Goal: Use online tool/utility: Utilize a website feature to perform a specific function

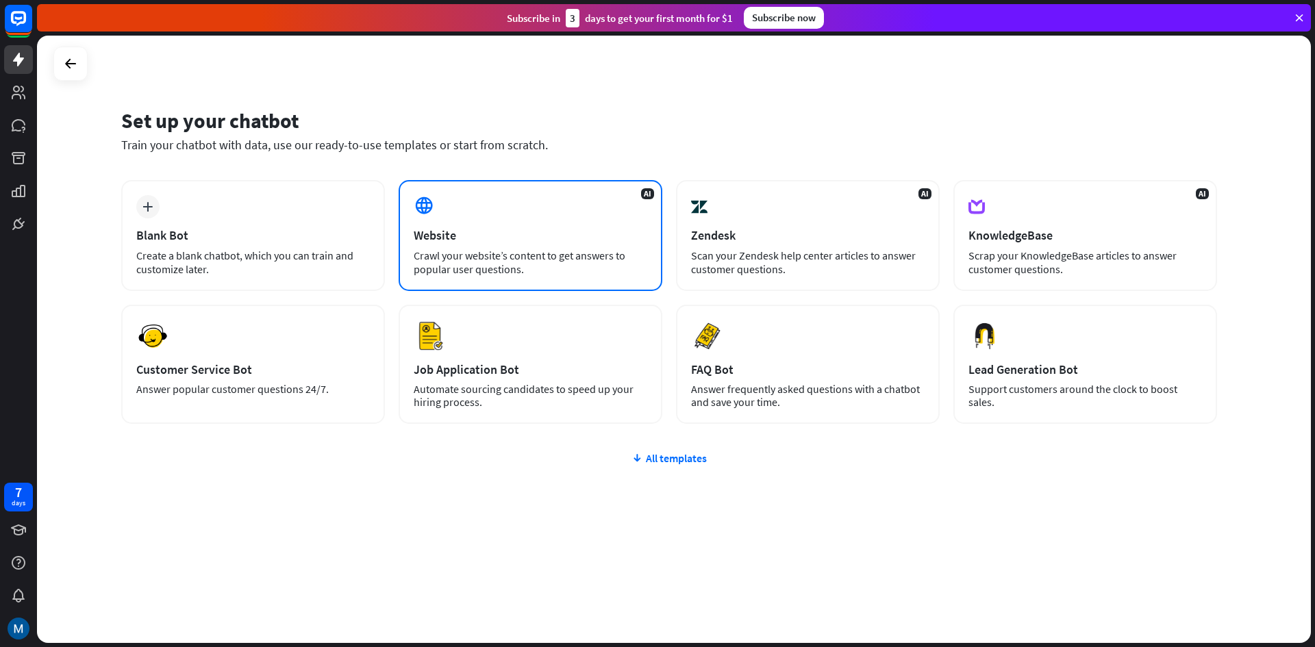
click at [525, 257] on div "Crawl your website’s content to get answers to popular user questions." at bounding box center [531, 262] width 234 height 27
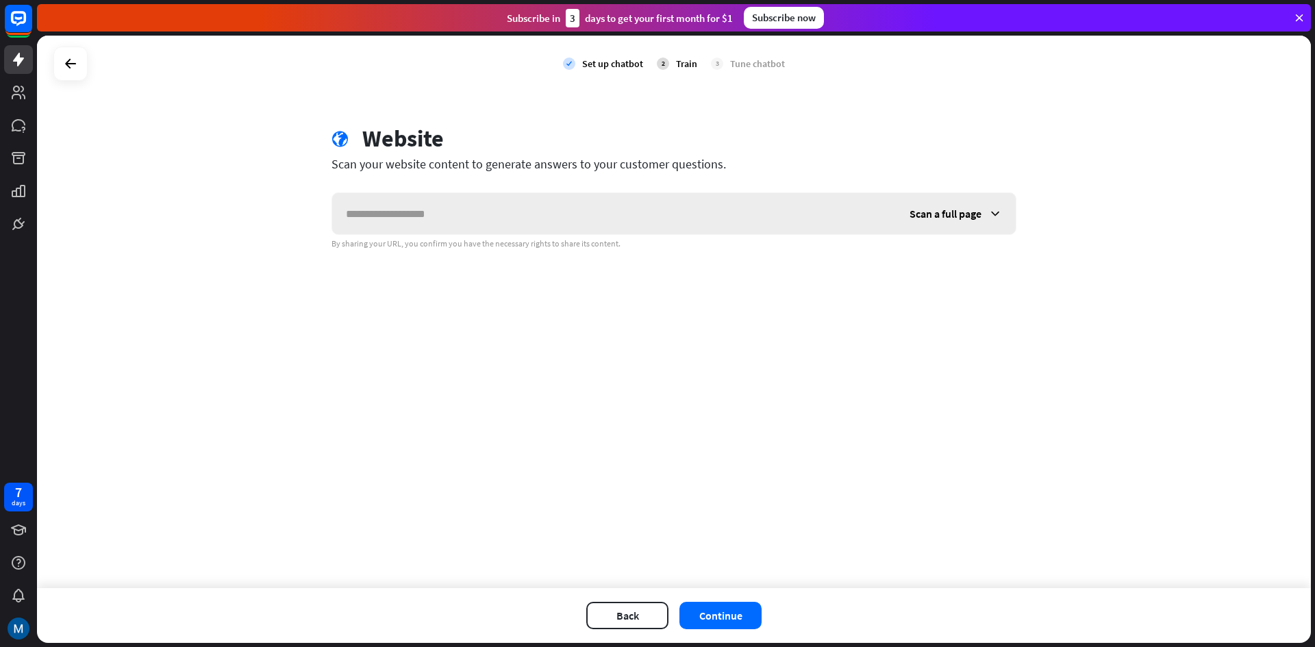
click at [459, 218] on input "text" at bounding box center [614, 213] width 564 height 41
drag, startPoint x: 402, startPoint y: 245, endPoint x: 622, endPoint y: 247, distance: 219.9
click at [621, 246] on div "By sharing your URL, you confirm you have the necessary rights to share its con…" at bounding box center [673, 243] width 685 height 11
click at [442, 312] on div "check Set up chatbot 2 Train 3 Tune chatbot globe Website Scan your website con…" at bounding box center [674, 312] width 1274 height 553
click at [415, 212] on input "text" at bounding box center [614, 213] width 564 height 41
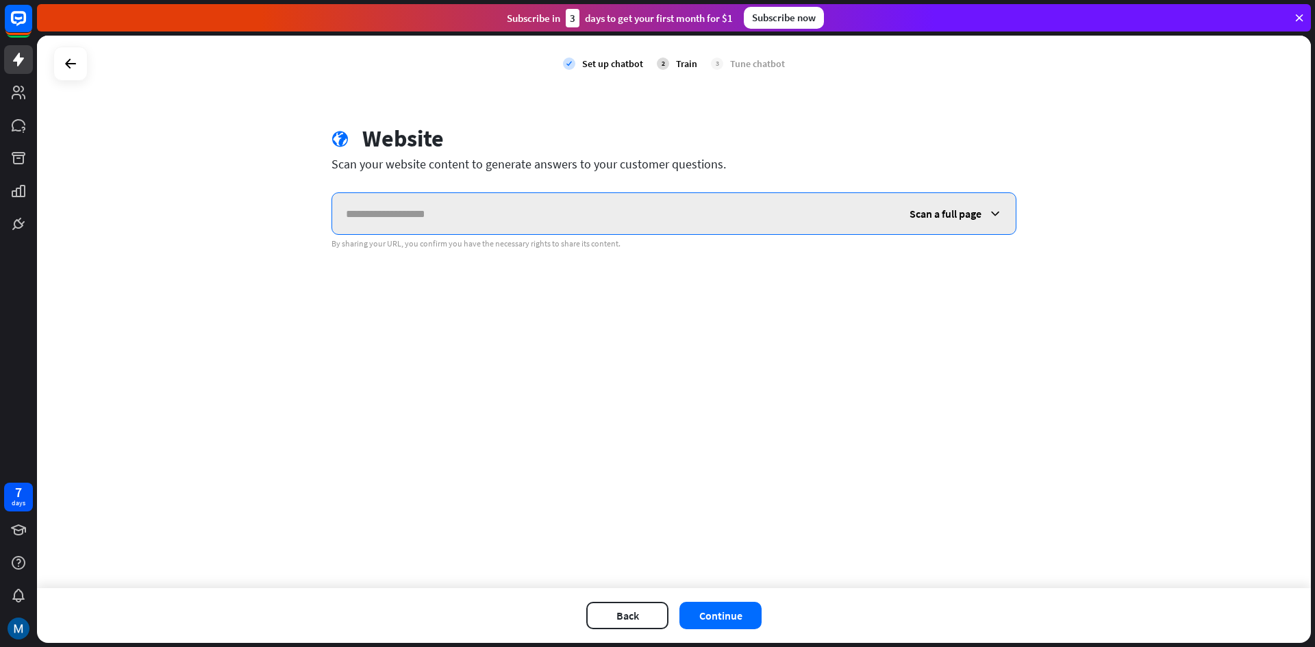
paste input "******"
type input "******"
drag, startPoint x: 415, startPoint y: 212, endPoint x: 252, endPoint y: 208, distance: 163.1
click at [268, 208] on div "check Set up chatbot 2 Train 3 Tune chatbot globe Website Scan your website con…" at bounding box center [674, 312] width 1274 height 553
paste input "**********"
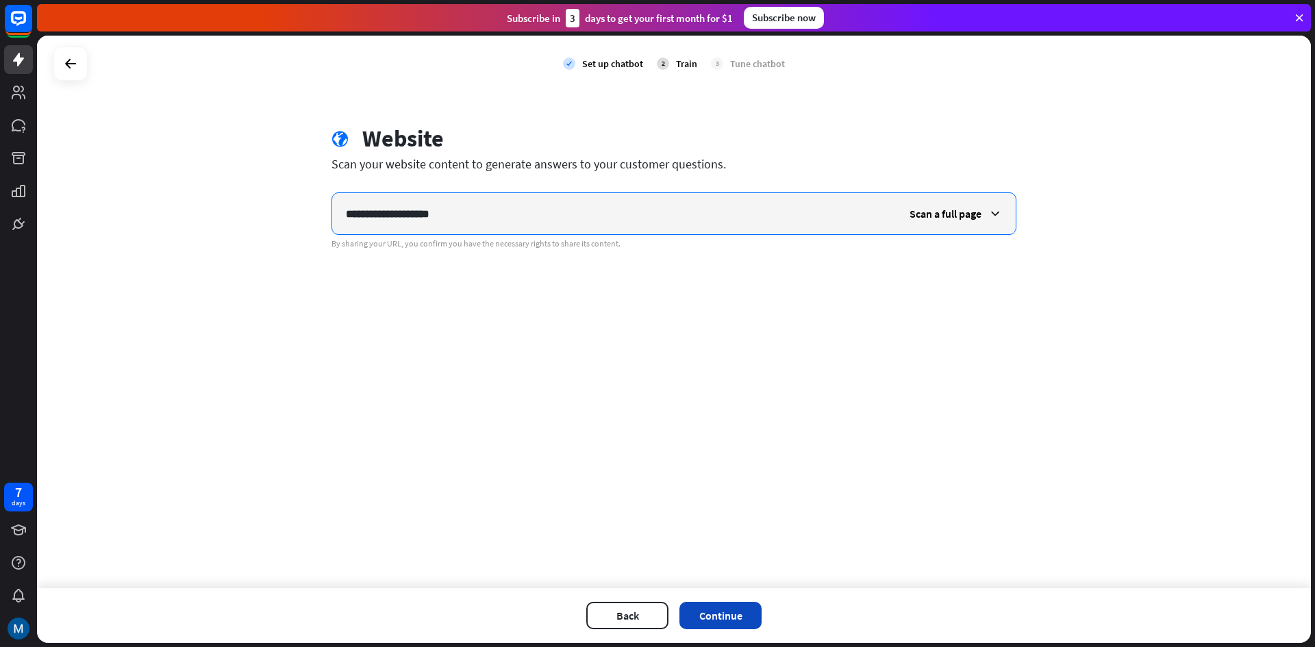
type input "**********"
click at [721, 612] on button "Continue" at bounding box center [720, 615] width 82 height 27
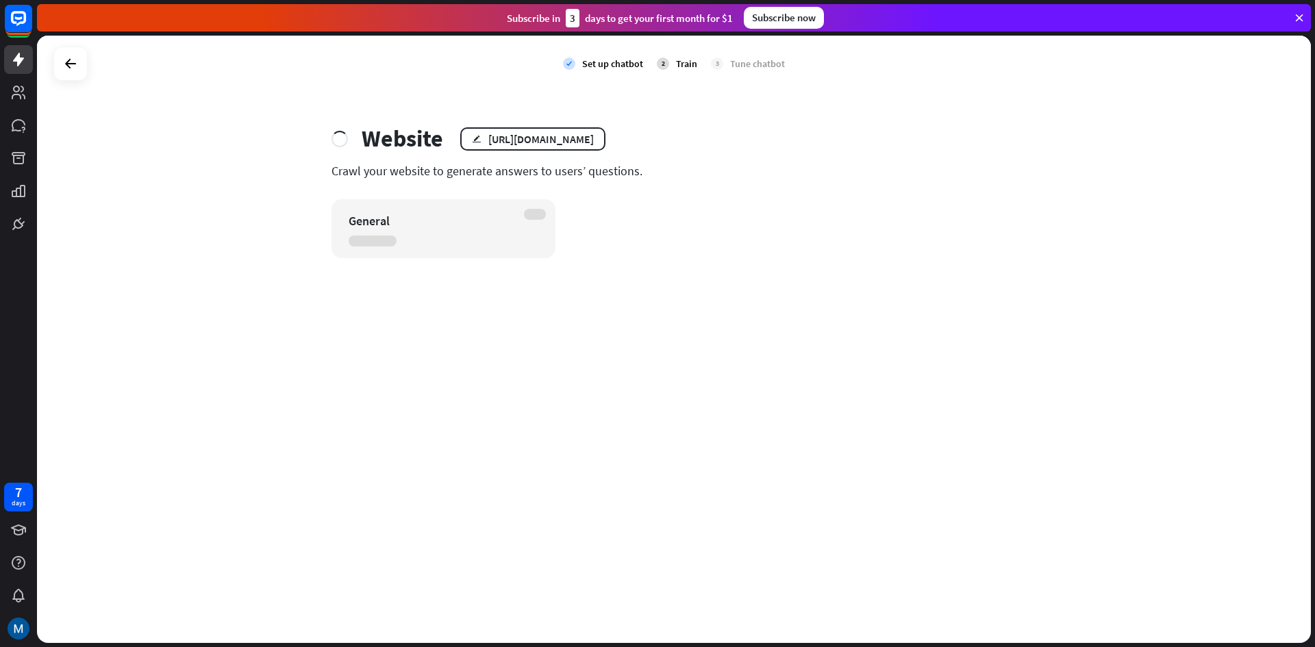
drag, startPoint x: 335, startPoint y: 169, endPoint x: 684, endPoint y: 164, distance: 349.3
click at [675, 164] on div "Crawl your website to generate answers to users’ questions." at bounding box center [673, 171] width 685 height 16
click at [685, 163] on div "Crawl your website to generate answers to users’ questions." at bounding box center [673, 171] width 685 height 16
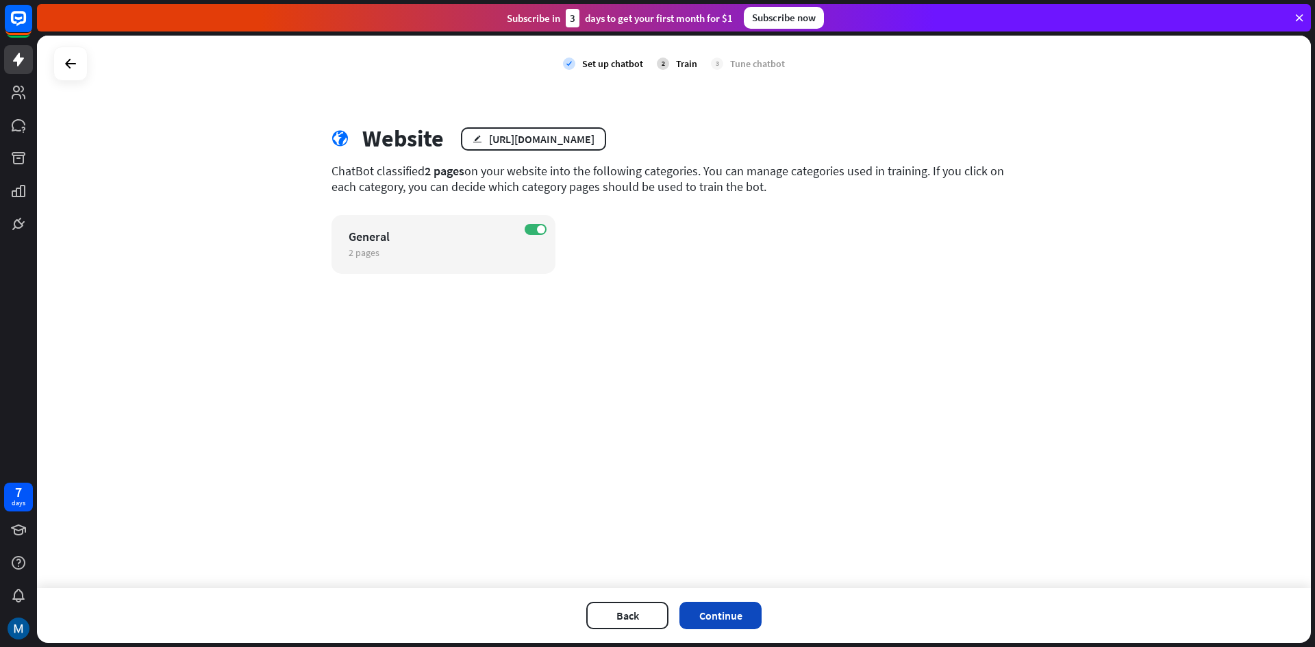
click at [713, 616] on button "Continue" at bounding box center [720, 615] width 82 height 27
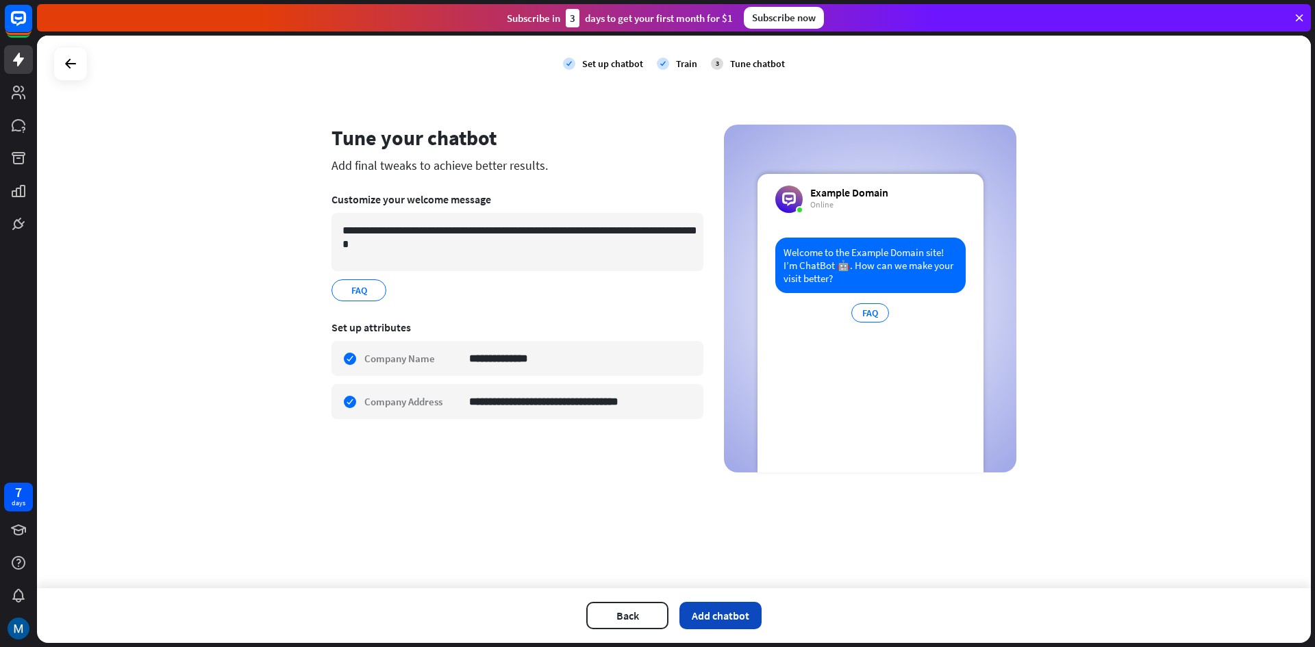
click at [734, 608] on button "Add chatbot" at bounding box center [720, 615] width 82 height 27
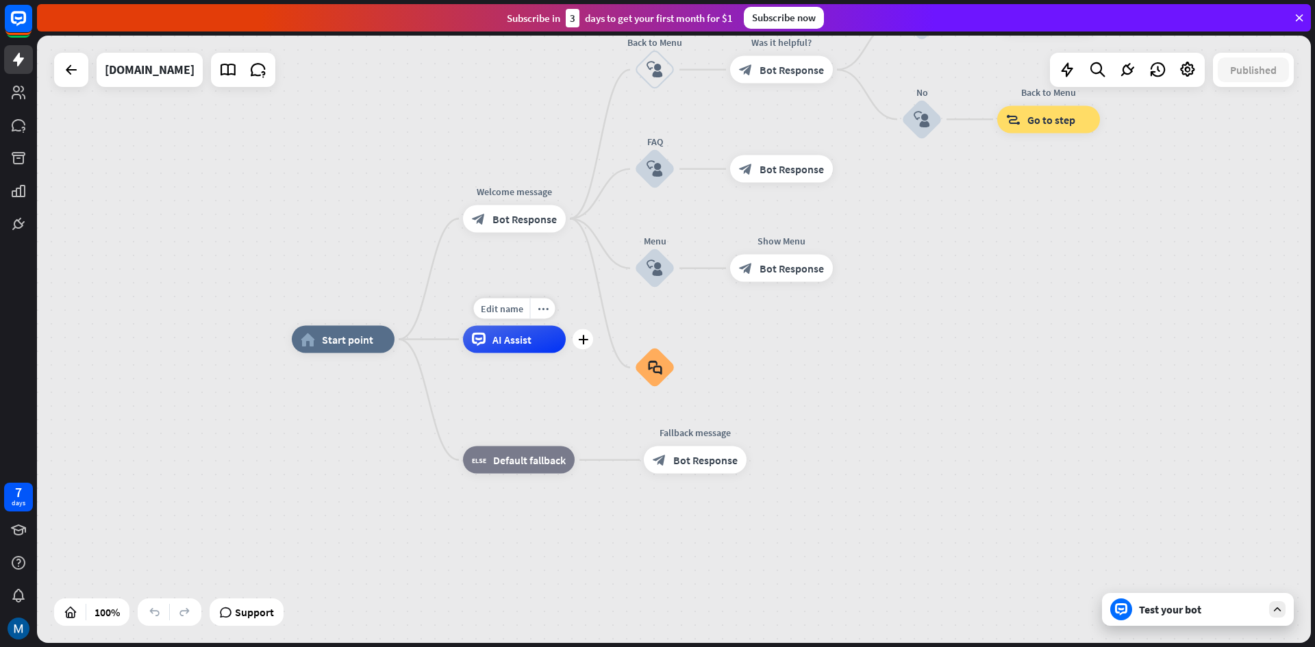
click at [500, 344] on span "AI Assist" at bounding box center [511, 340] width 39 height 14
drag, startPoint x: 486, startPoint y: 396, endPoint x: 487, endPoint y: 423, distance: 27.4
click at [486, 400] on div "home_2 Start point Welcome message block_bot_response Bot Response Back to Menu…" at bounding box center [929, 644] width 1274 height 608
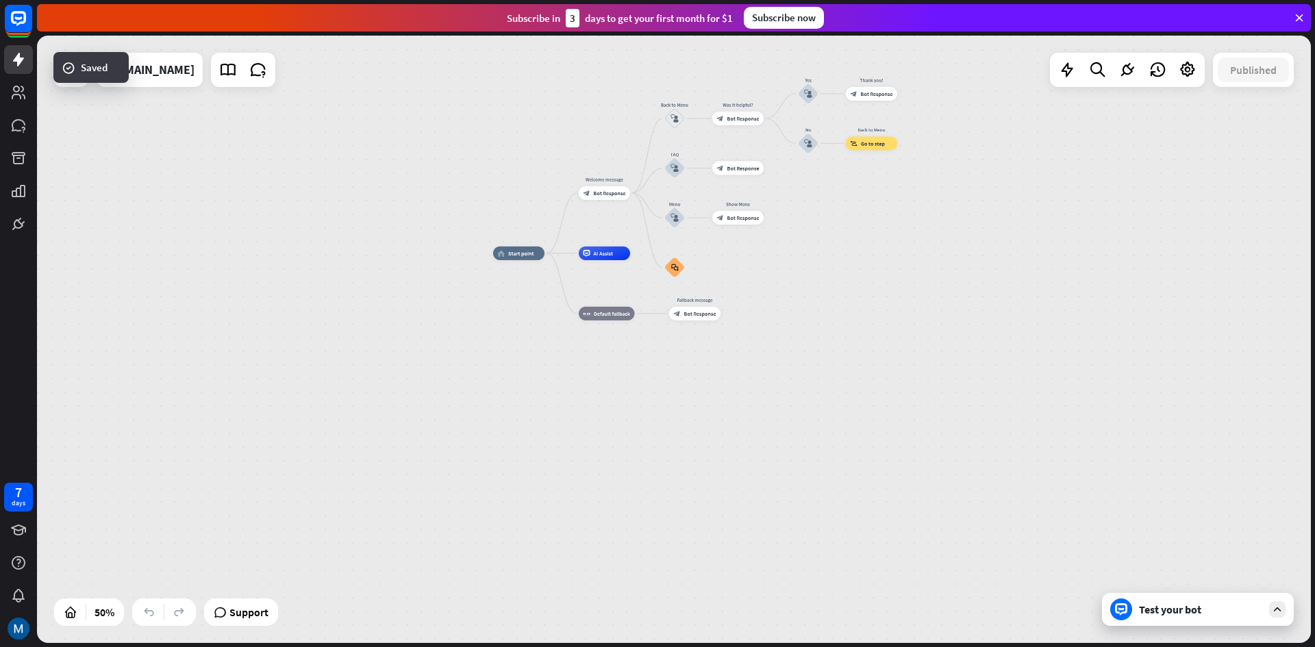
drag, startPoint x: 925, startPoint y: 192, endPoint x: 786, endPoint y: 206, distance: 140.4
click at [786, 207] on div "home_2 Start point Welcome message block_bot_response Bot Response Back to Menu…" at bounding box center [674, 340] width 1274 height 608
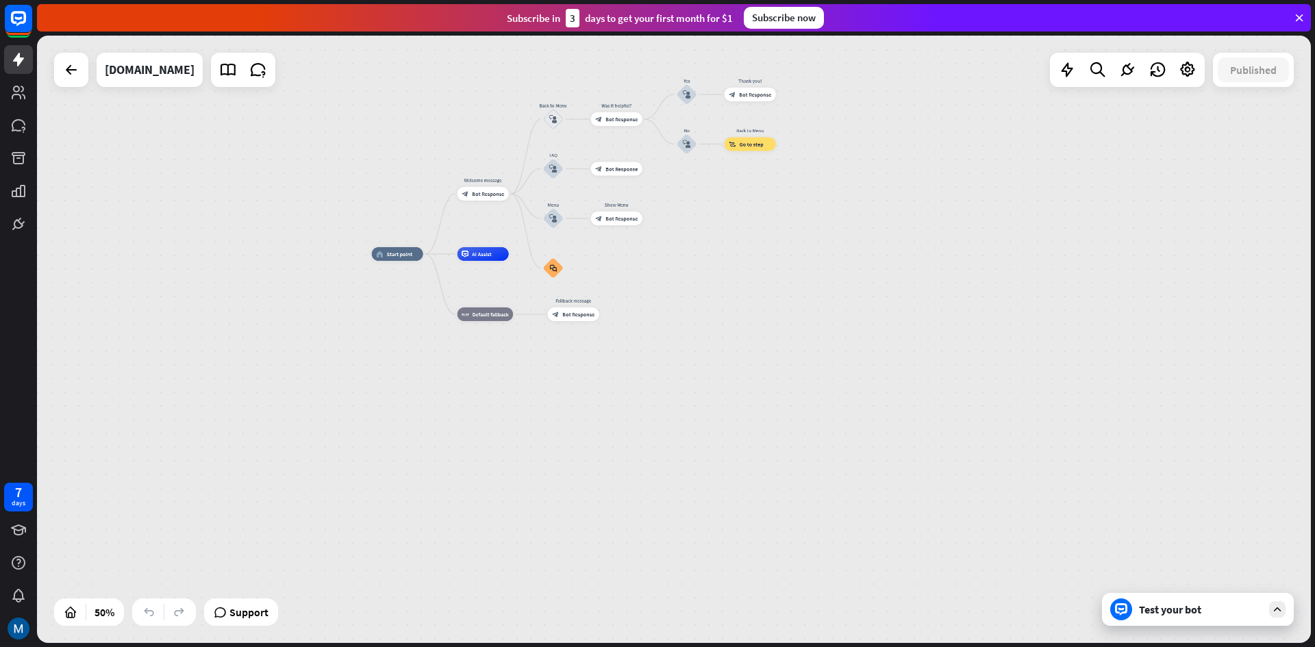
drag, startPoint x: 775, startPoint y: 271, endPoint x: 460, endPoint y: 288, distance: 315.5
click at [460, 290] on div "home_2 Start point Welcome message block_bot_response Bot Response Back to Menu…" at bounding box center [690, 406] width 637 height 304
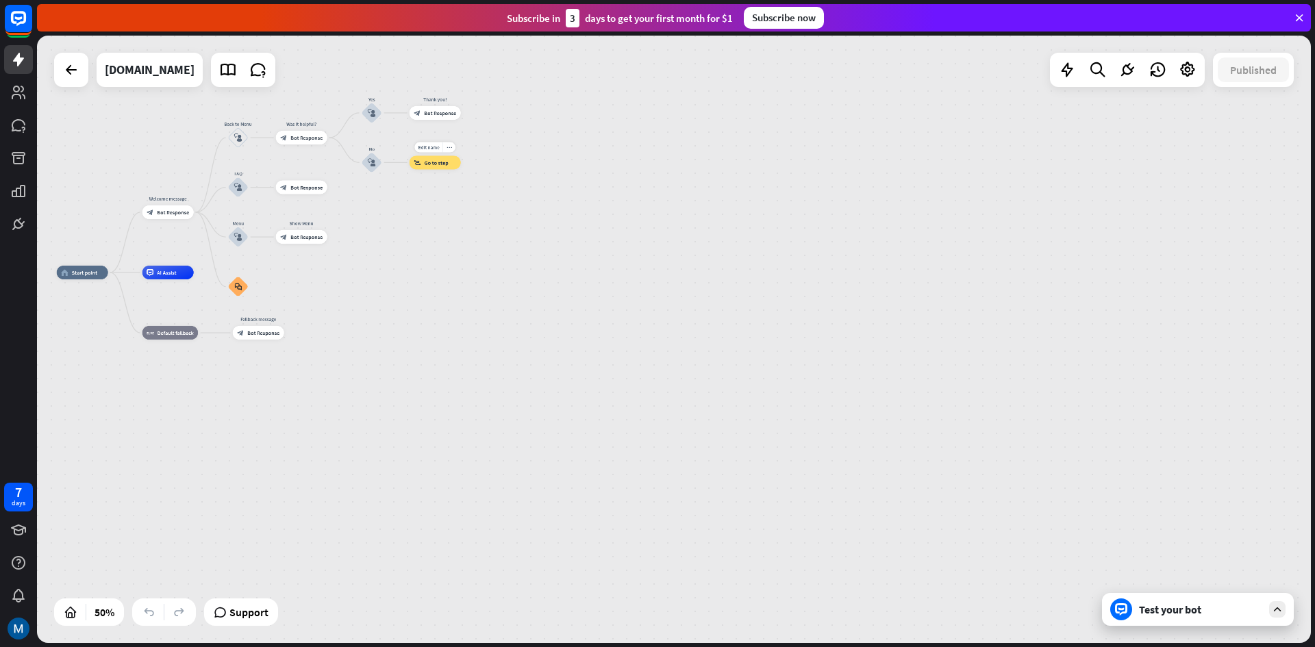
click at [449, 166] on div "block_goto Go to step" at bounding box center [435, 162] width 51 height 14
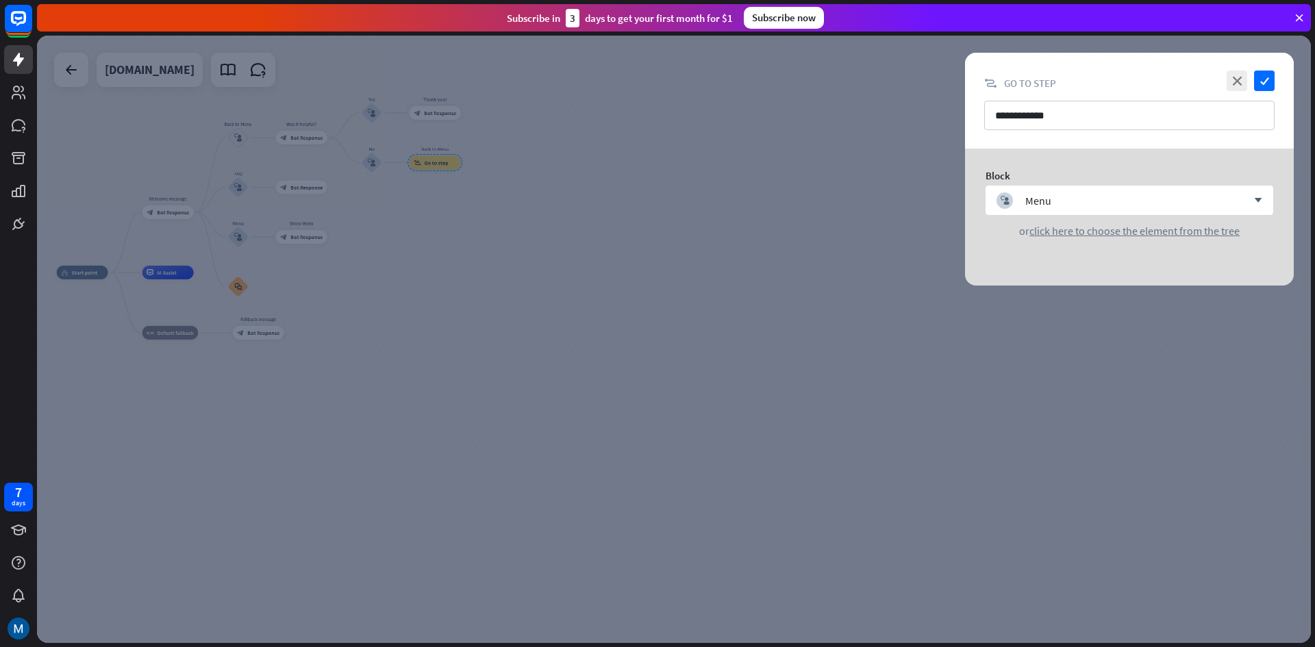
click at [439, 160] on div at bounding box center [674, 340] width 1274 height 608
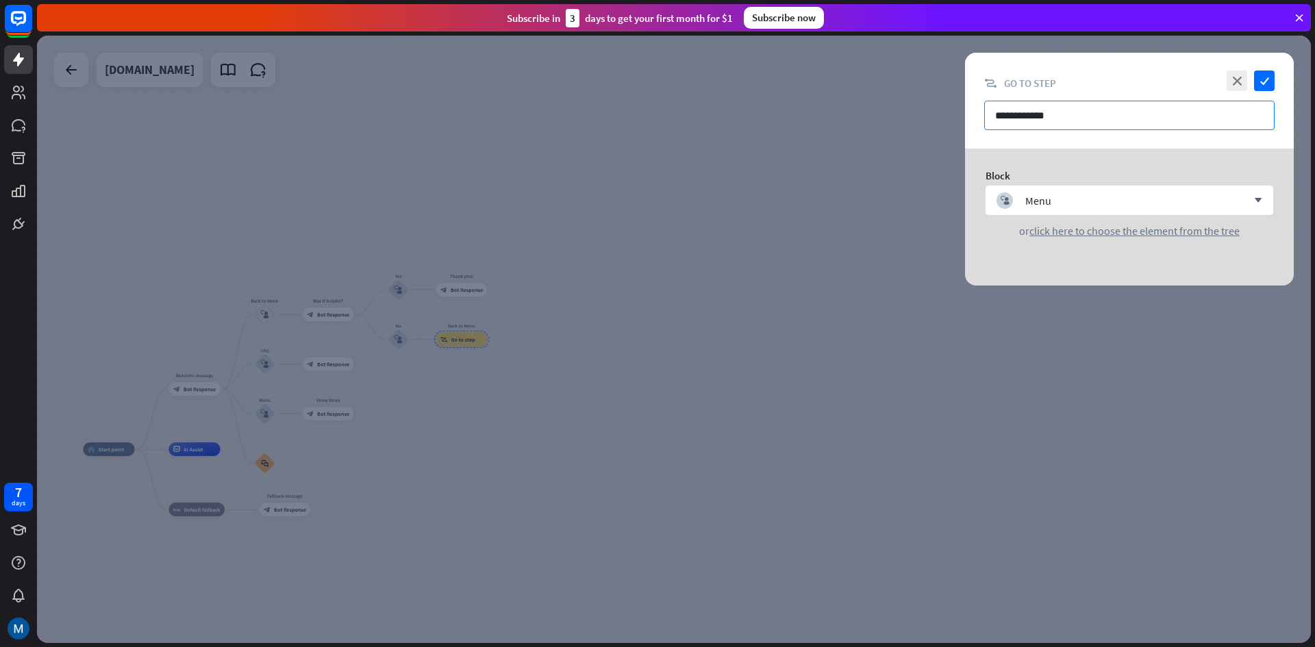
drag, startPoint x: 1017, startPoint y: 117, endPoint x: 1024, endPoint y: 116, distance: 6.9
click at [1019, 117] on input "**********" at bounding box center [1129, 115] width 290 height 29
click at [1241, 77] on icon "close" at bounding box center [1237, 81] width 21 height 21
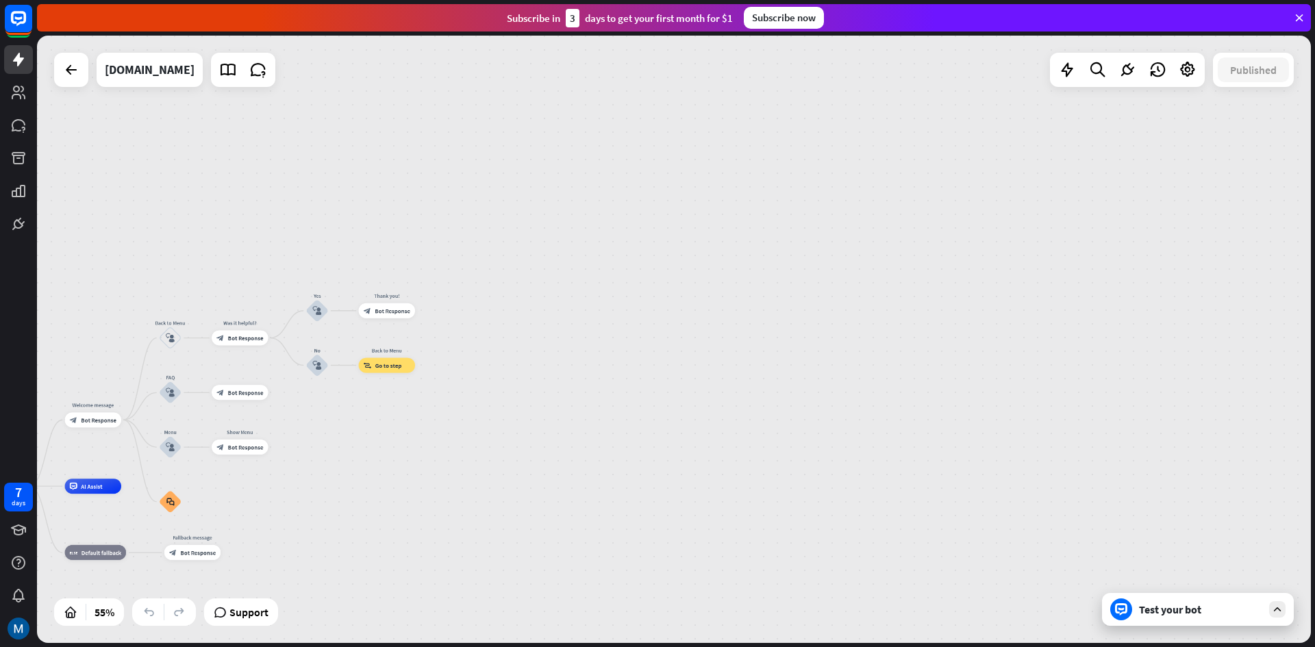
click at [1301, 27] on div "Subscribe [DATE] to get your first month for $1 Subscribe now" at bounding box center [674, 17] width 1274 height 27
click at [1299, 18] on icon at bounding box center [1299, 18] width 12 height 12
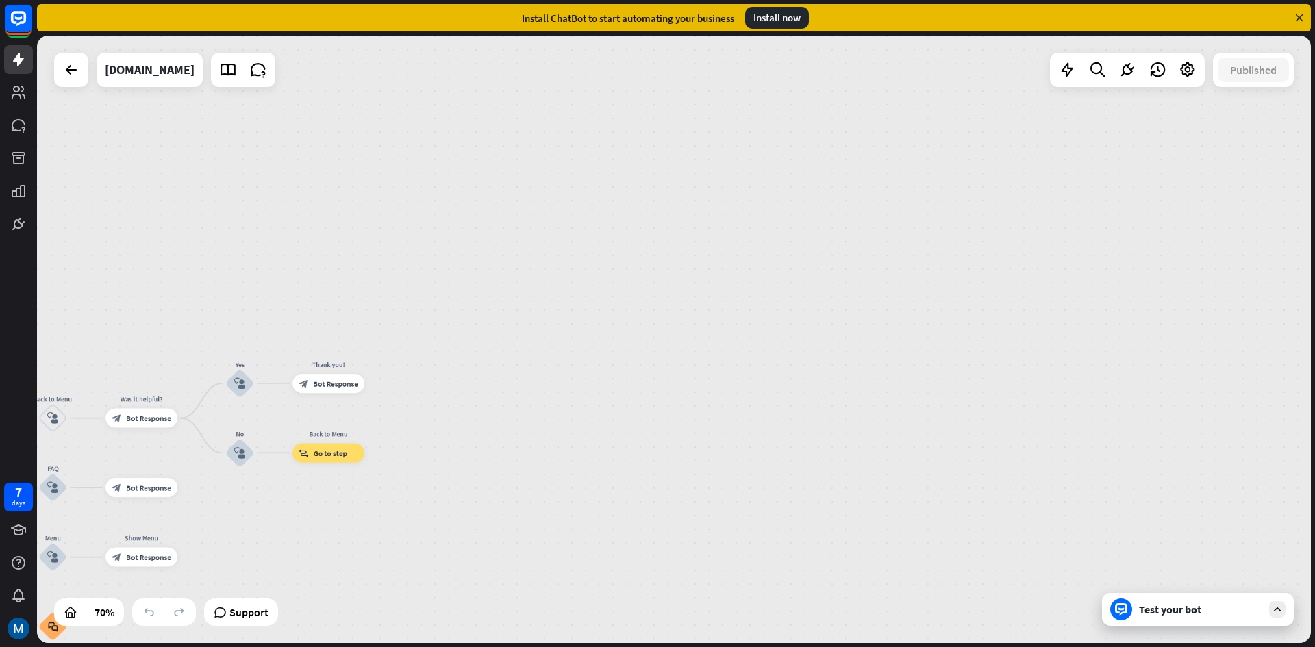
click at [1307, 16] on div "Install ChatBot to start automating your business Install now" at bounding box center [674, 17] width 1274 height 27
click at [1301, 16] on icon at bounding box center [1299, 18] width 12 height 12
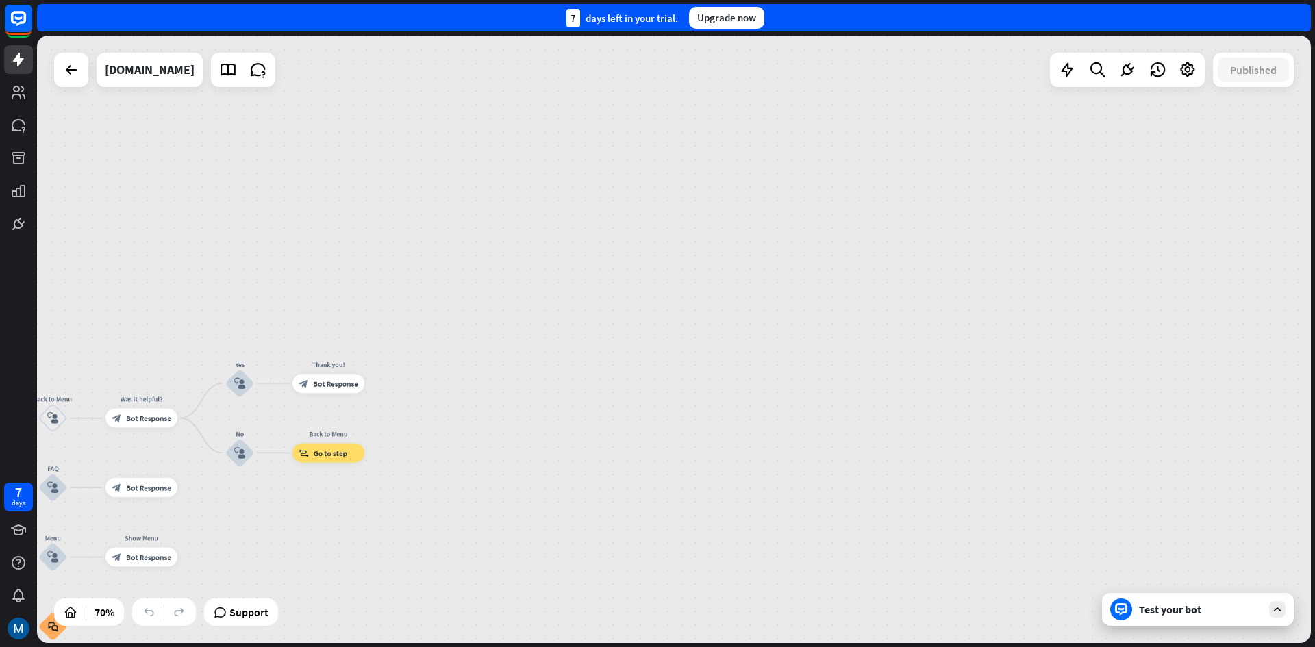
click at [1300, 15] on div "7 days left in your trial. Upgrade now" at bounding box center [674, 17] width 1274 height 27
drag, startPoint x: 588, startPoint y: 18, endPoint x: 677, endPoint y: 14, distance: 89.8
click at [677, 14] on div "7 days left in your trial." at bounding box center [622, 18] width 112 height 18
click at [697, 116] on div "home_2 Start point Welcome message block_bot_response Bot Response Back to Menu…" at bounding box center [674, 340] width 1274 height 608
